Goal: Information Seeking & Learning: Learn about a topic

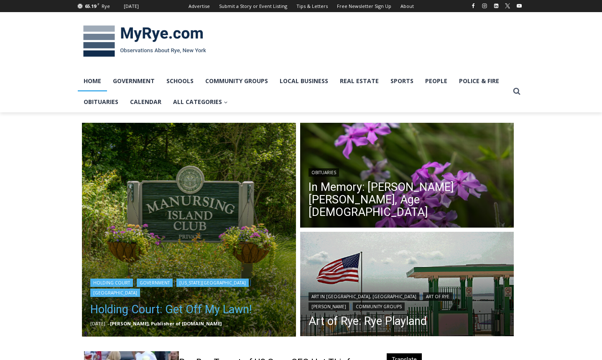
click at [169, 308] on link "Holding Court: Get Off My Lawn!" at bounding box center [188, 309] width 197 height 17
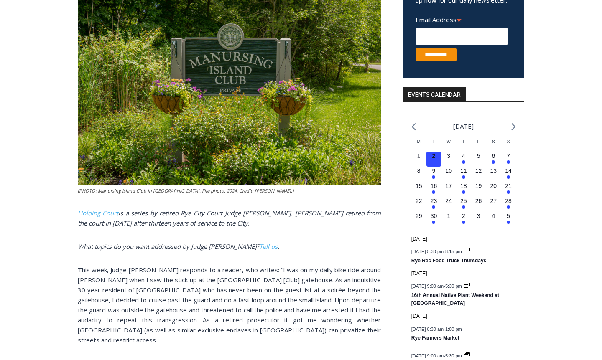
scroll to position [215, 0]
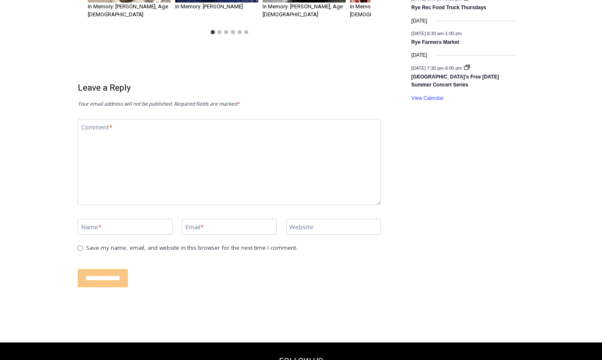
scroll to position [738, 0]
